Goal: Information Seeking & Learning: Find specific fact

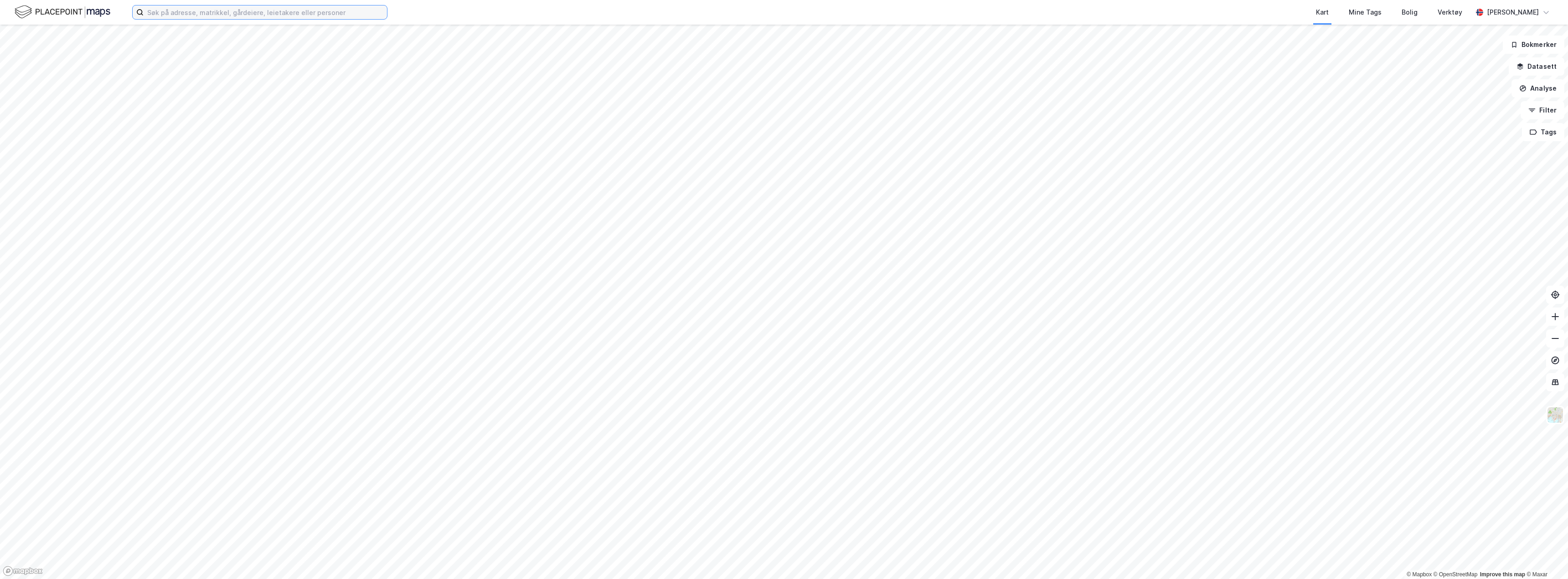
click at [201, 13] on input at bounding box center [265, 12] width 243 height 13
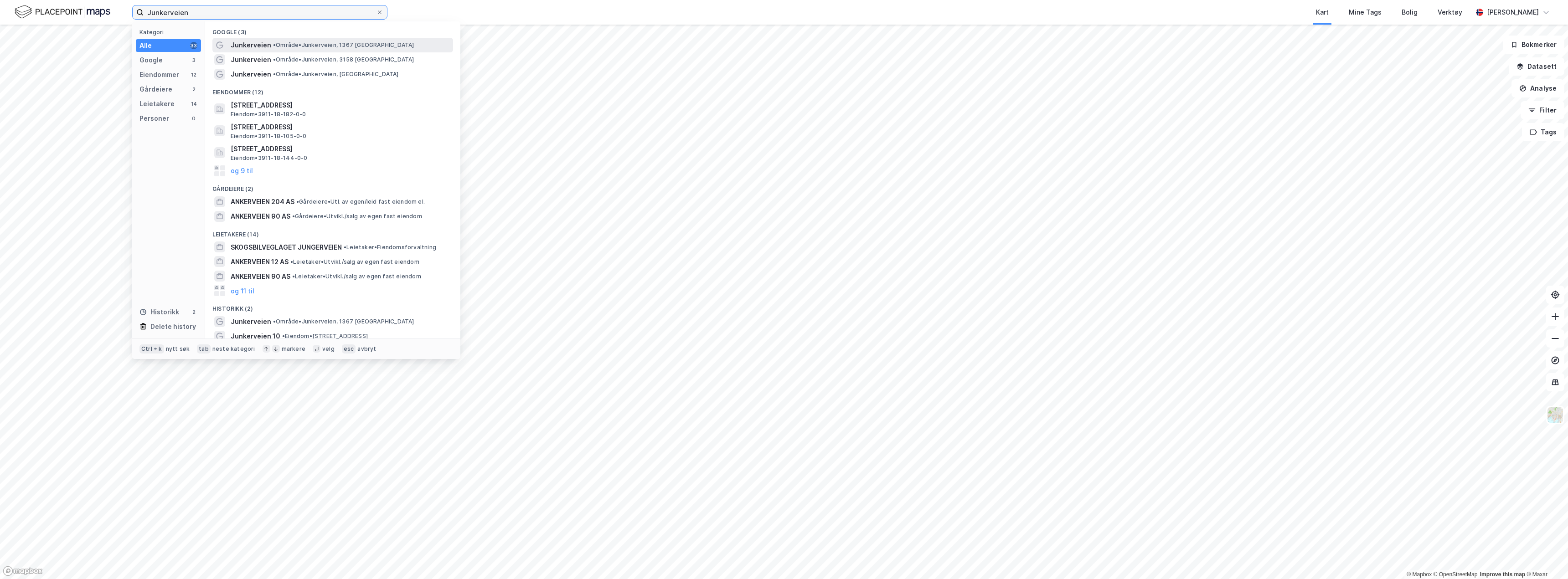
type input "Junkerveien"
click at [273, 45] on span "•" at bounding box center [274, 45] width 3 height 7
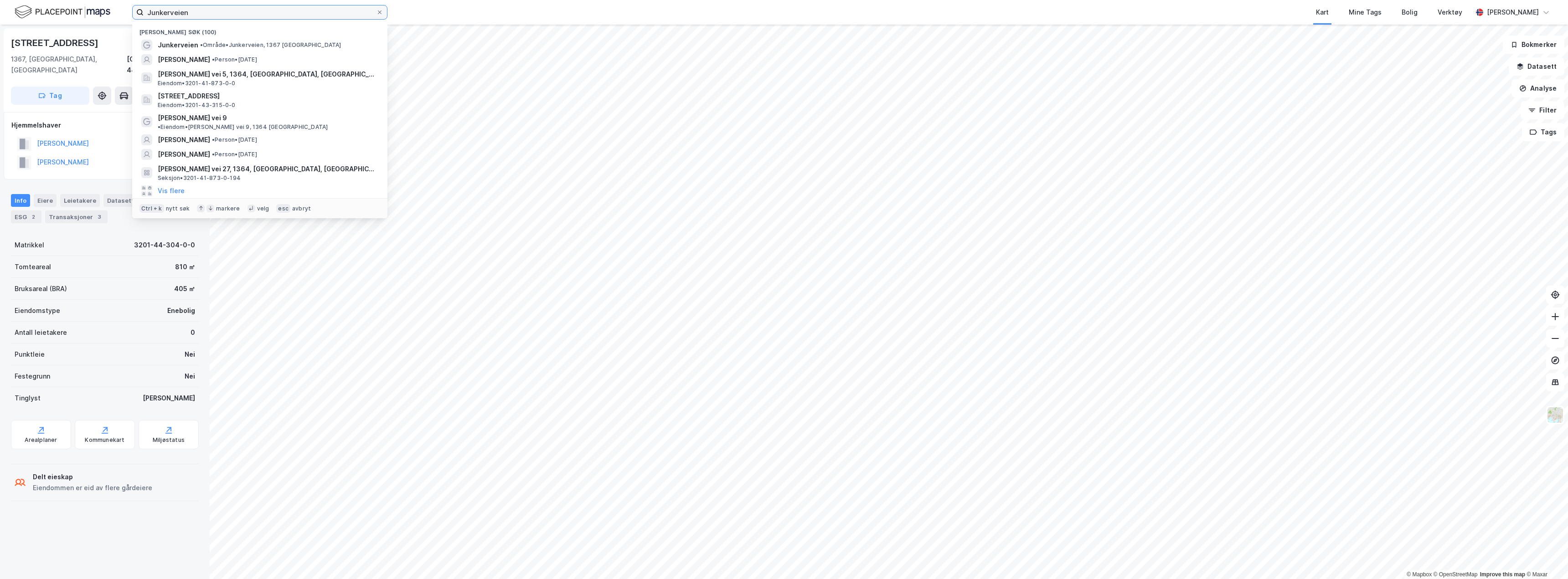
drag, startPoint x: 194, startPoint y: 13, endPoint x: 137, endPoint y: 5, distance: 57.6
click at [137, 5] on label "Junkerveien" at bounding box center [260, 12] width 256 height 14
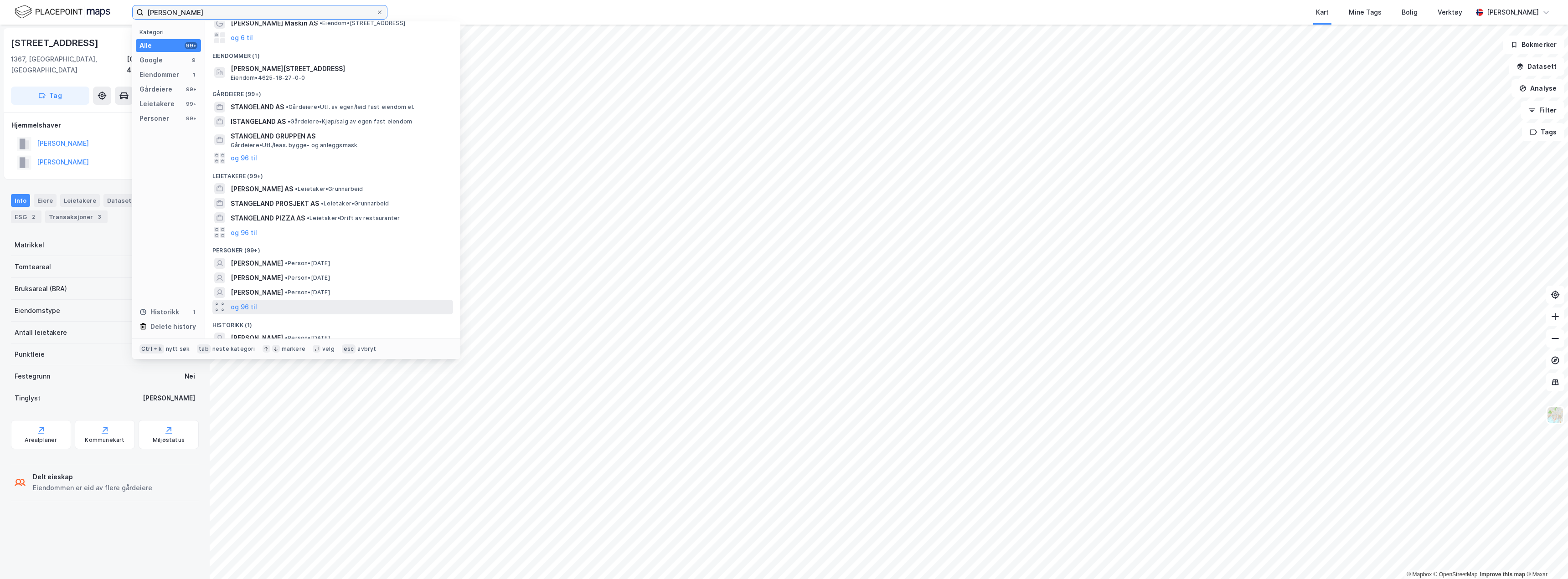
scroll to position [65, 0]
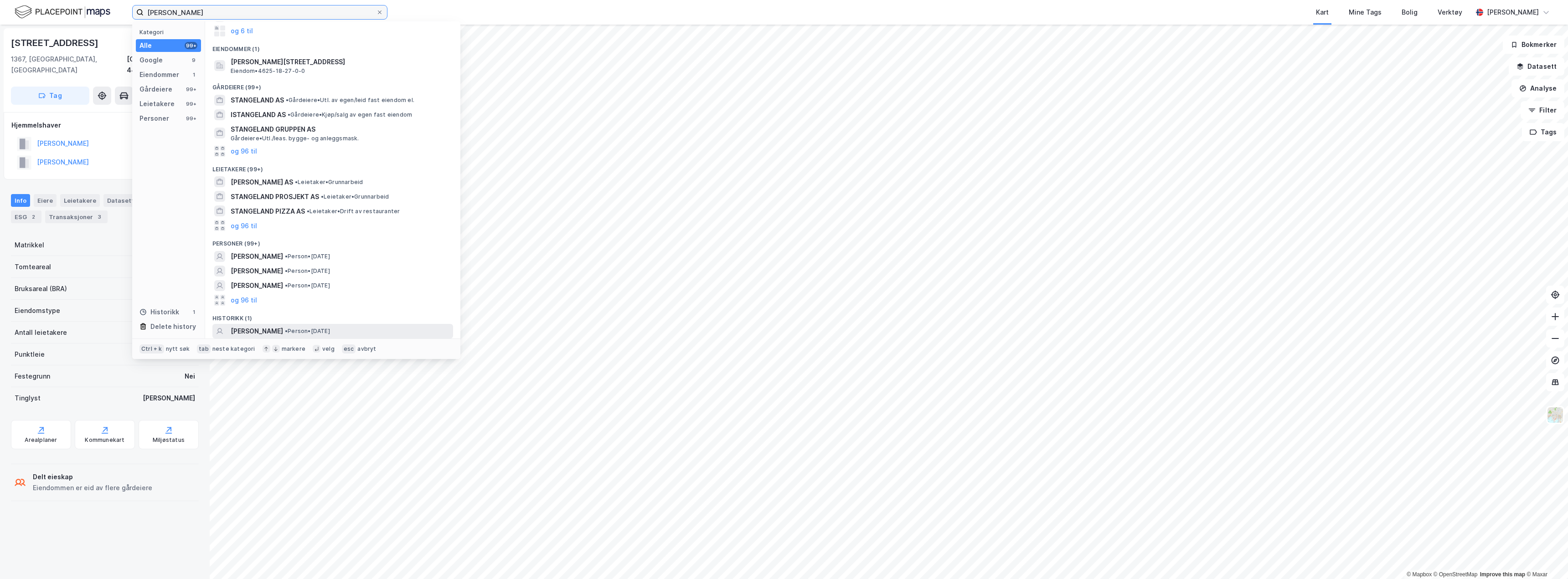
type input "[PERSON_NAME]"
click at [335, 326] on div "[PERSON_NAME] • Person • [DATE]" at bounding box center [341, 331] width 221 height 11
